Goal: Transaction & Acquisition: Purchase product/service

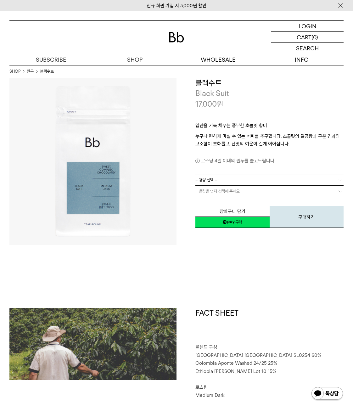
click at [259, 182] on link "= 용량 선택 =" at bounding box center [270, 179] width 148 height 11
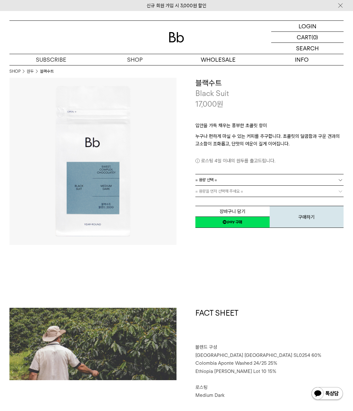
click at [221, 178] on link "= 용량 선택 =" at bounding box center [270, 179] width 148 height 11
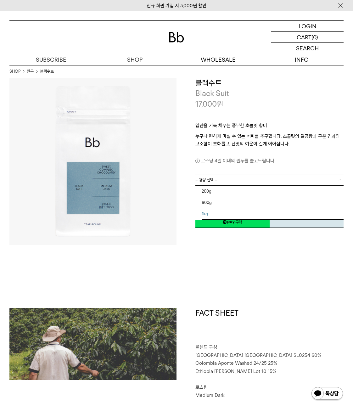
click at [223, 214] on li "1kg" at bounding box center [273, 213] width 142 height 11
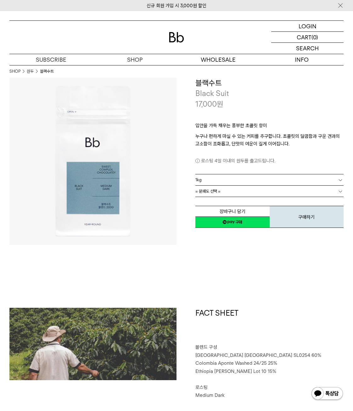
click at [233, 189] on link "= 분쇄도 선택 =" at bounding box center [270, 191] width 148 height 11
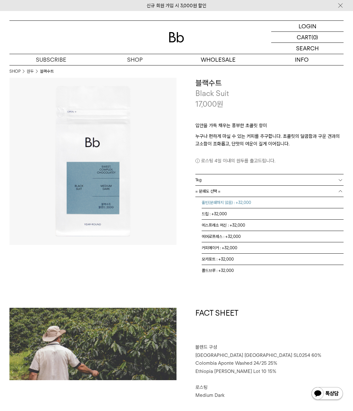
click at [221, 206] on li "홀빈(분쇄하지 않음) : +32,000" at bounding box center [273, 202] width 142 height 11
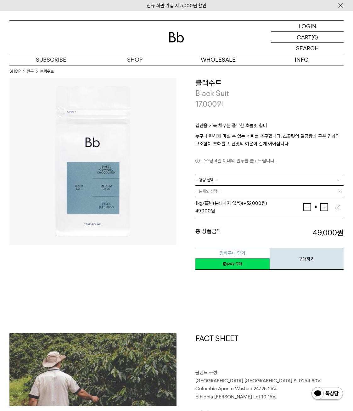
click at [248, 254] on button "장바구니 담기" at bounding box center [233, 253] width 74 height 11
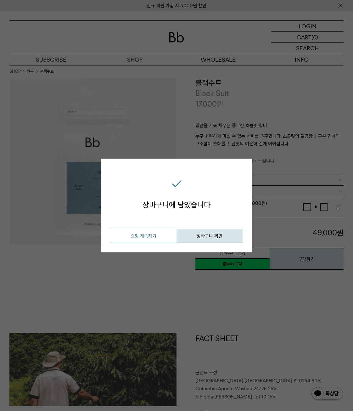
click at [153, 237] on button "쇼핑 계속하기" at bounding box center [144, 236] width 66 height 14
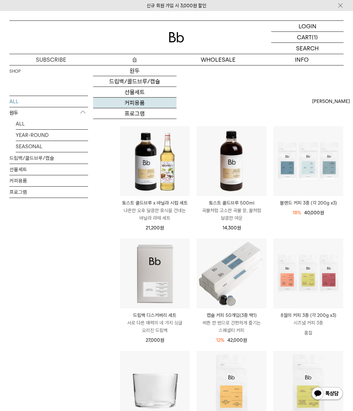
click at [139, 101] on link "커피용품" at bounding box center [135, 103] width 84 height 11
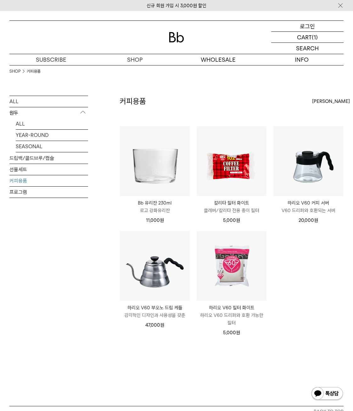
click at [310, 26] on p "로그인" at bounding box center [307, 26] width 15 height 11
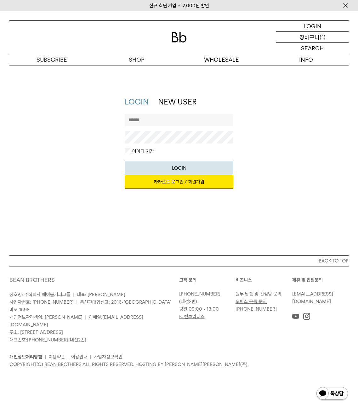
click at [313, 40] on p "장바구니" at bounding box center [310, 37] width 20 height 11
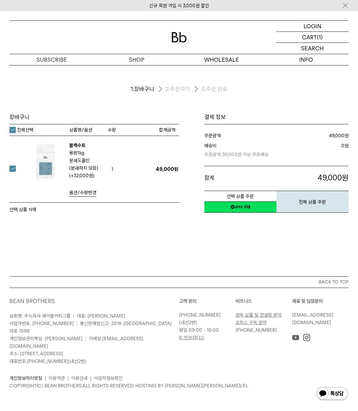
click at [245, 210] on link "네이버페이 구매하기" at bounding box center [240, 207] width 72 height 11
